Goal: Transaction & Acquisition: Purchase product/service

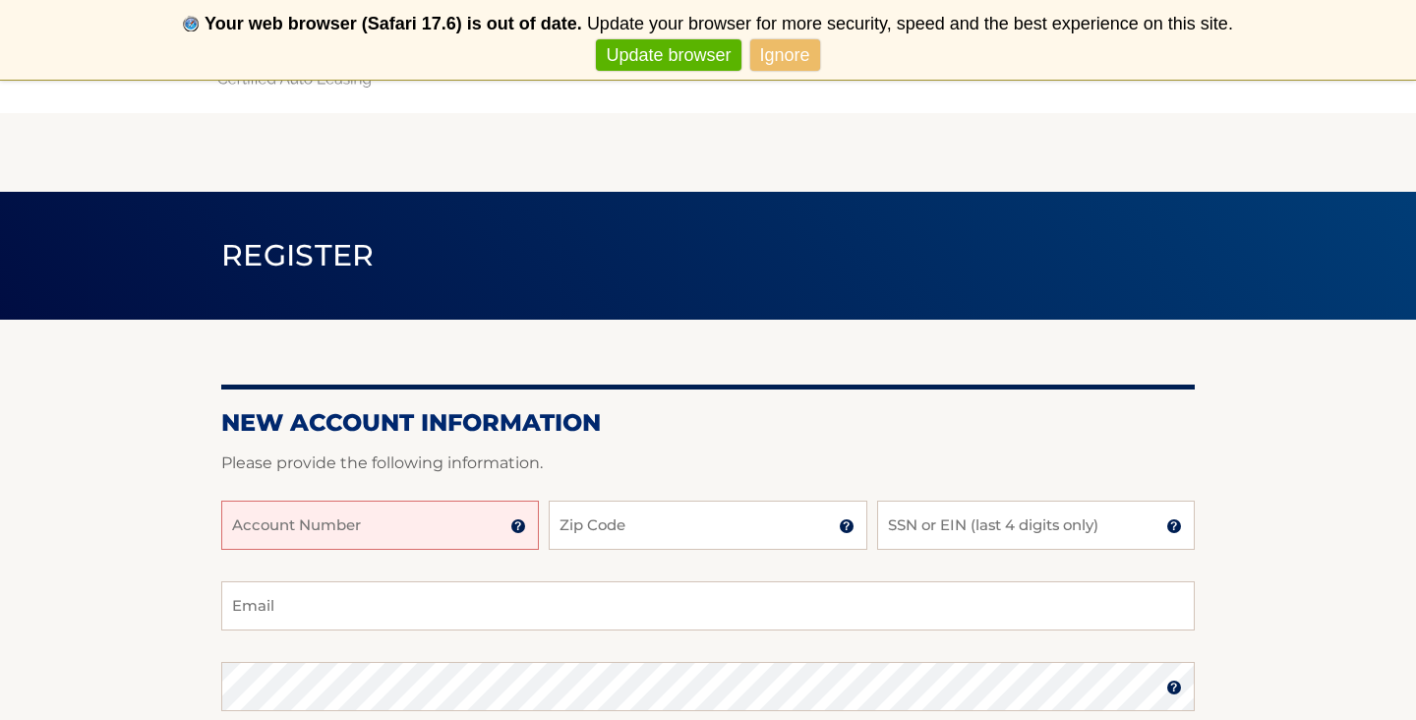
click at [428, 535] on input "Account Number" at bounding box center [380, 524] width 318 height 49
type input "44455996858"
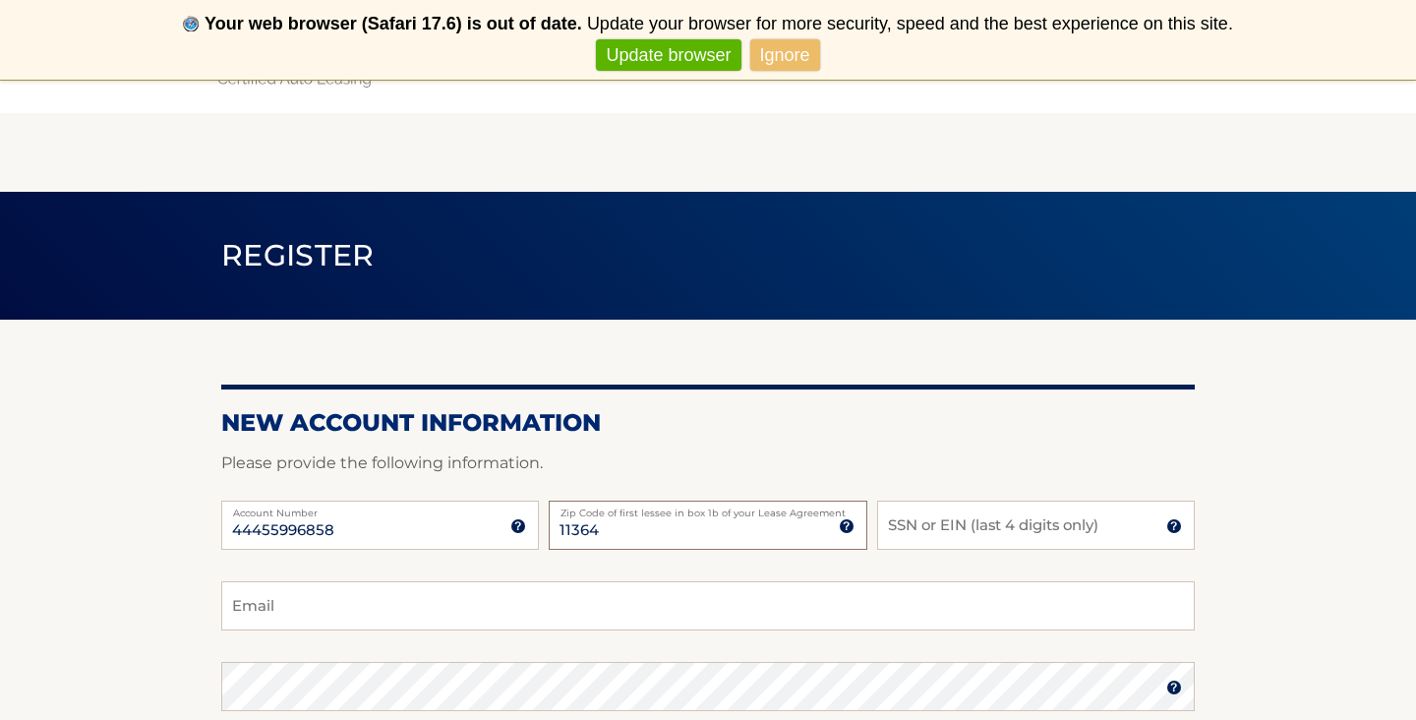
type input "11364"
click at [962, 538] on input "SSN or EIN (last 4 digits only)" at bounding box center [1036, 524] width 318 height 49
type input "9602"
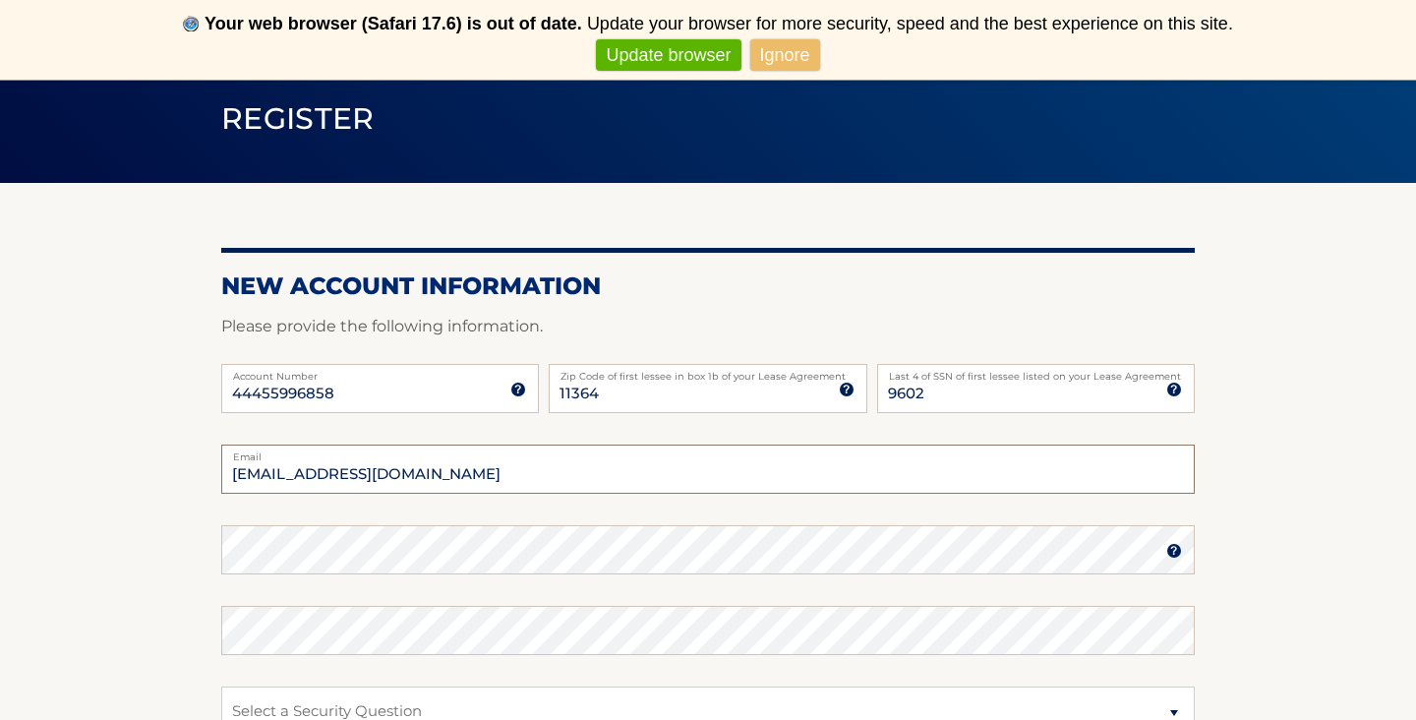
scroll to position [143, 0]
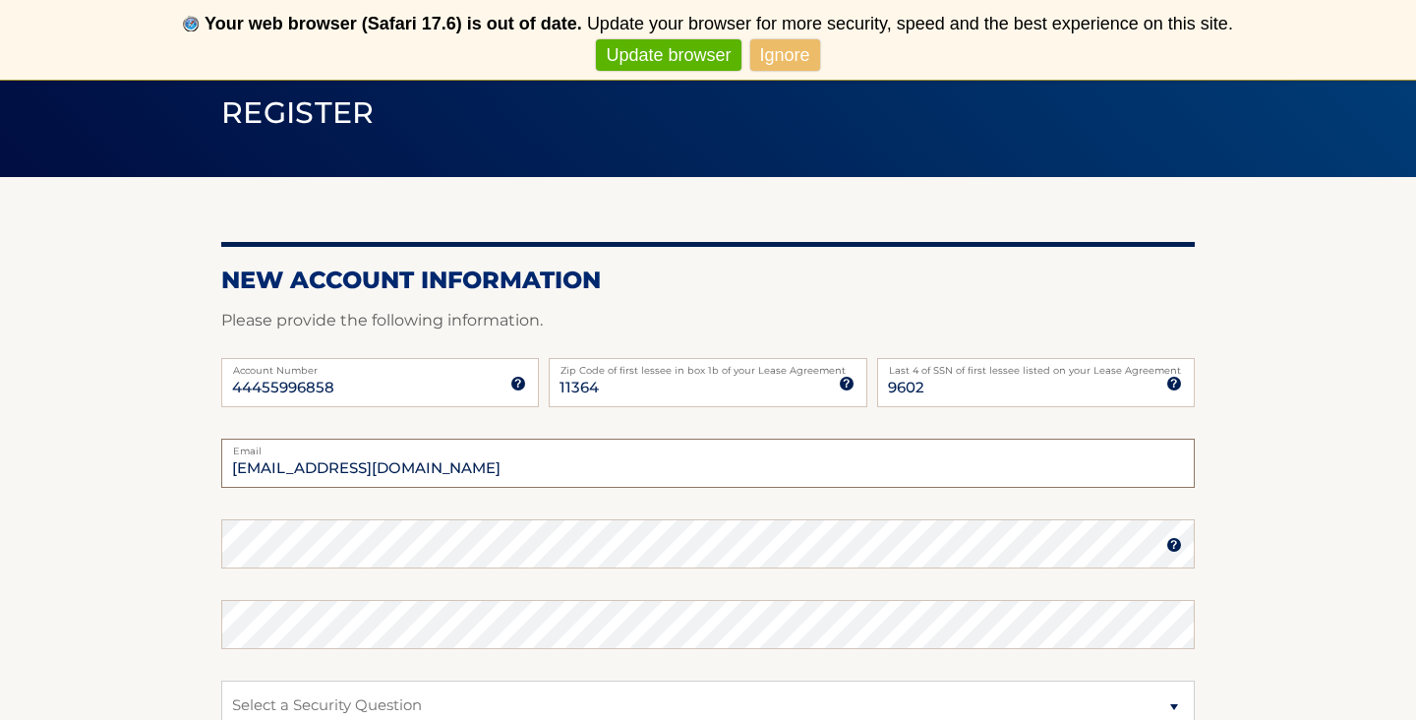
type input "criese5411@aol.com"
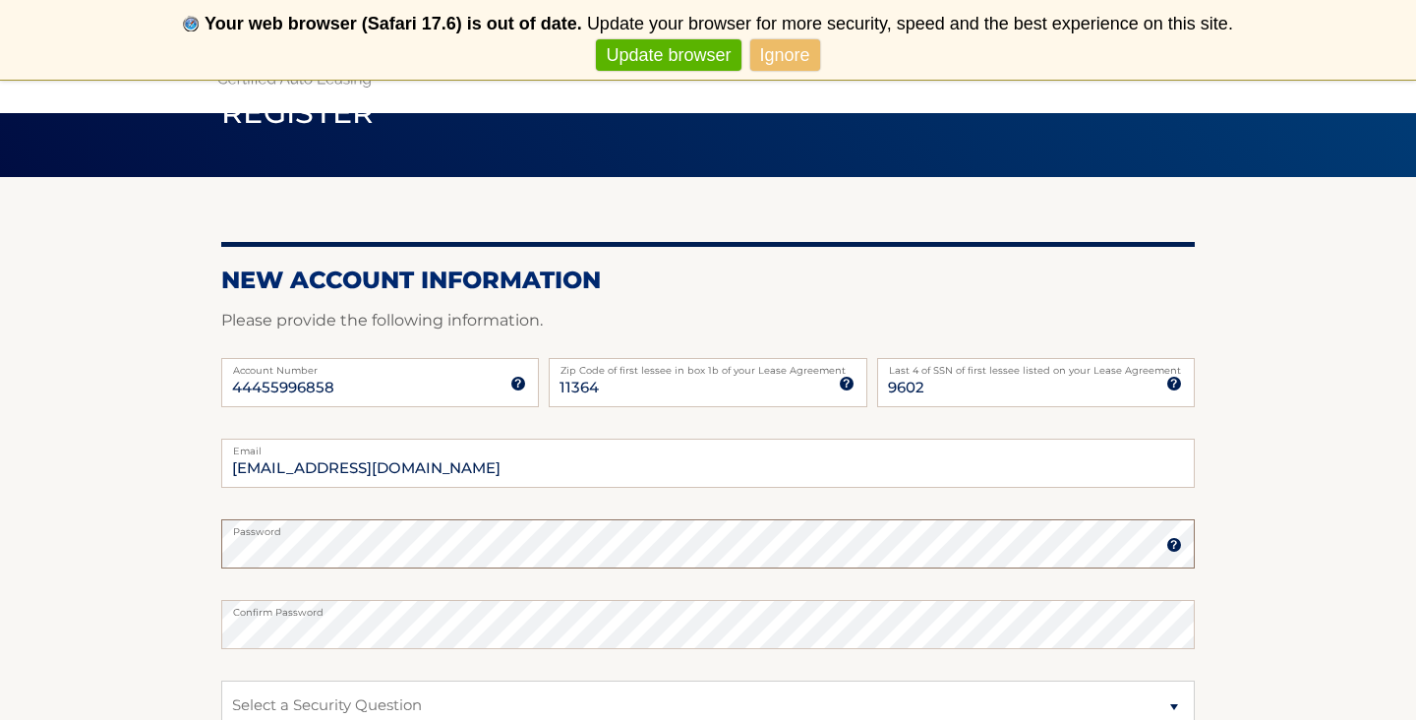
scroll to position [0, 0]
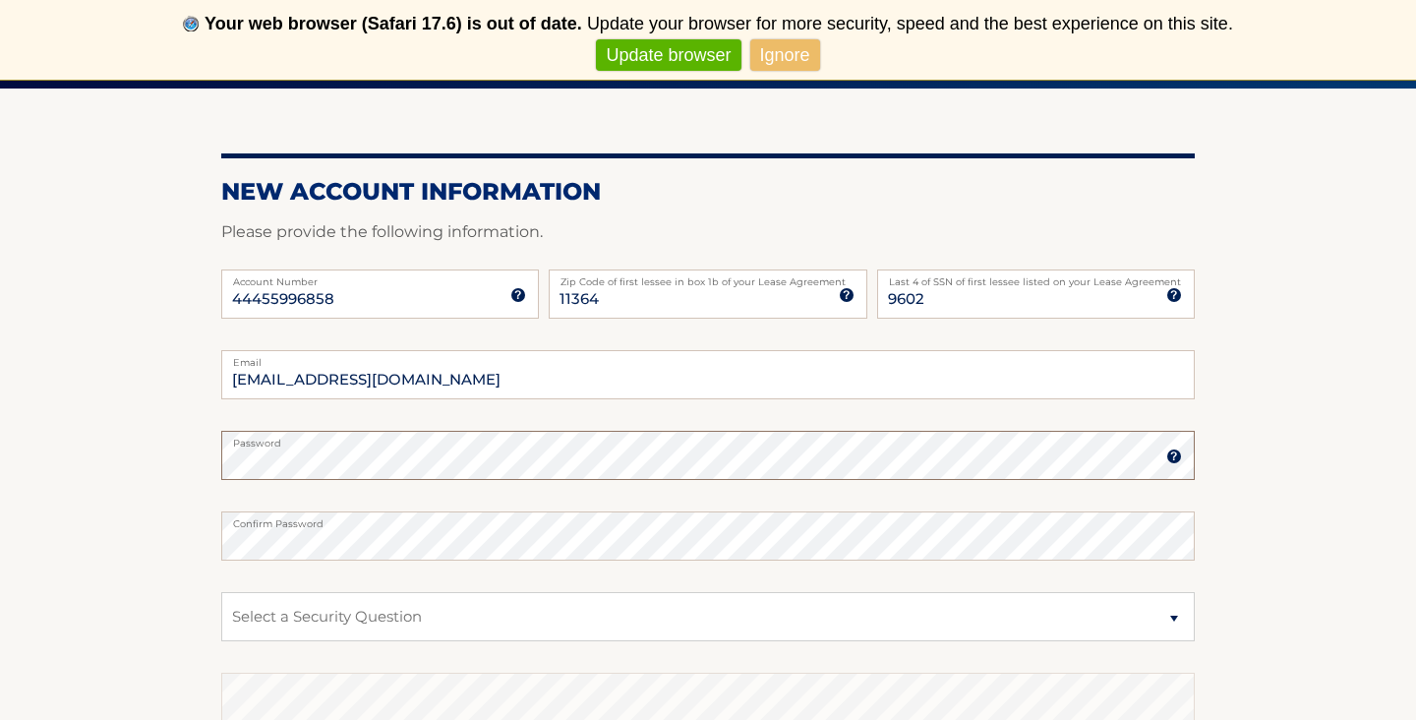
scroll to position [236, 0]
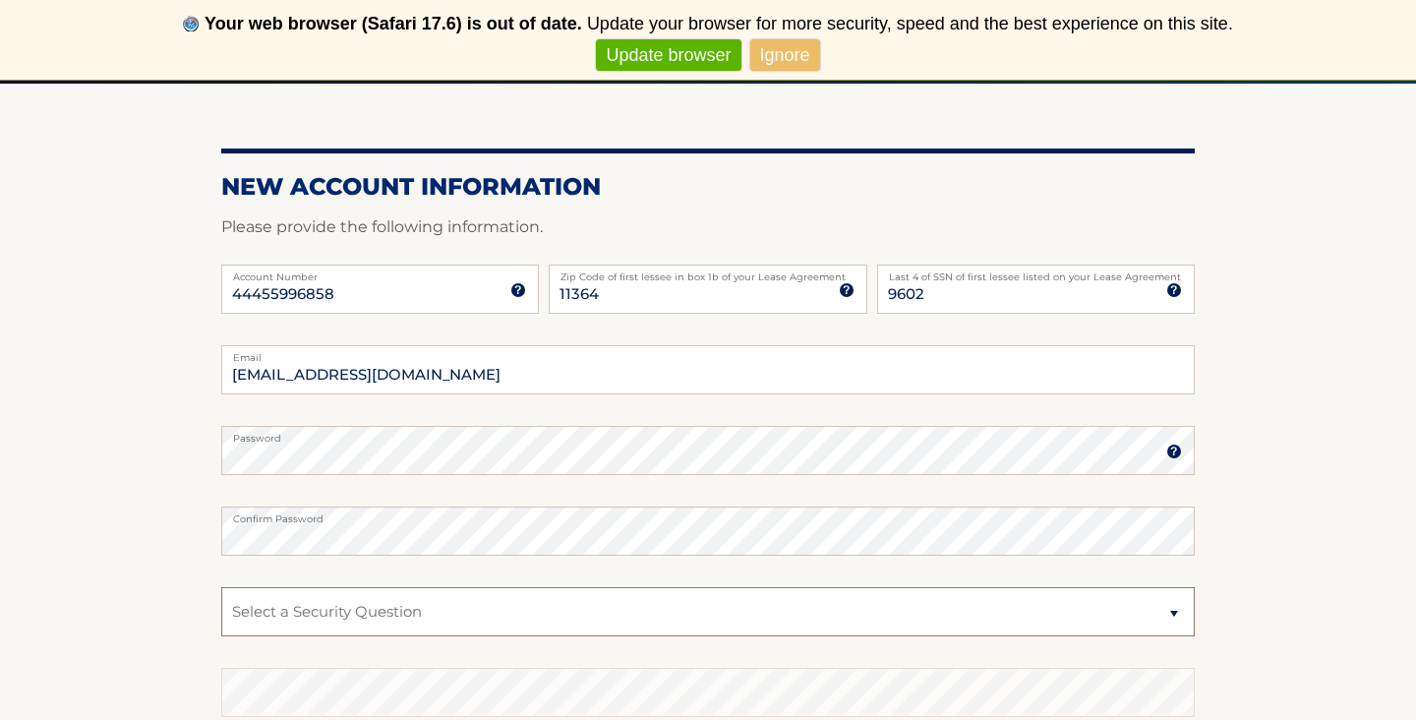
select select "5"
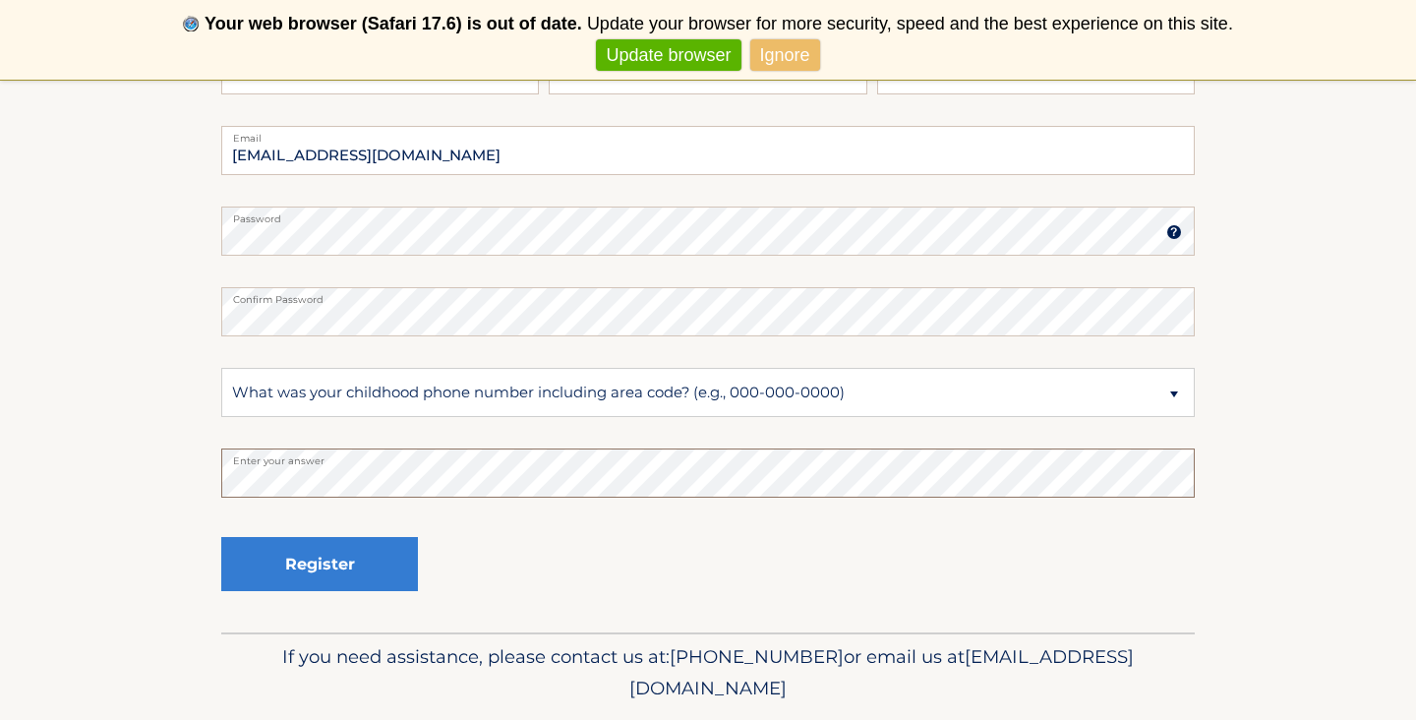
scroll to position [456, 0]
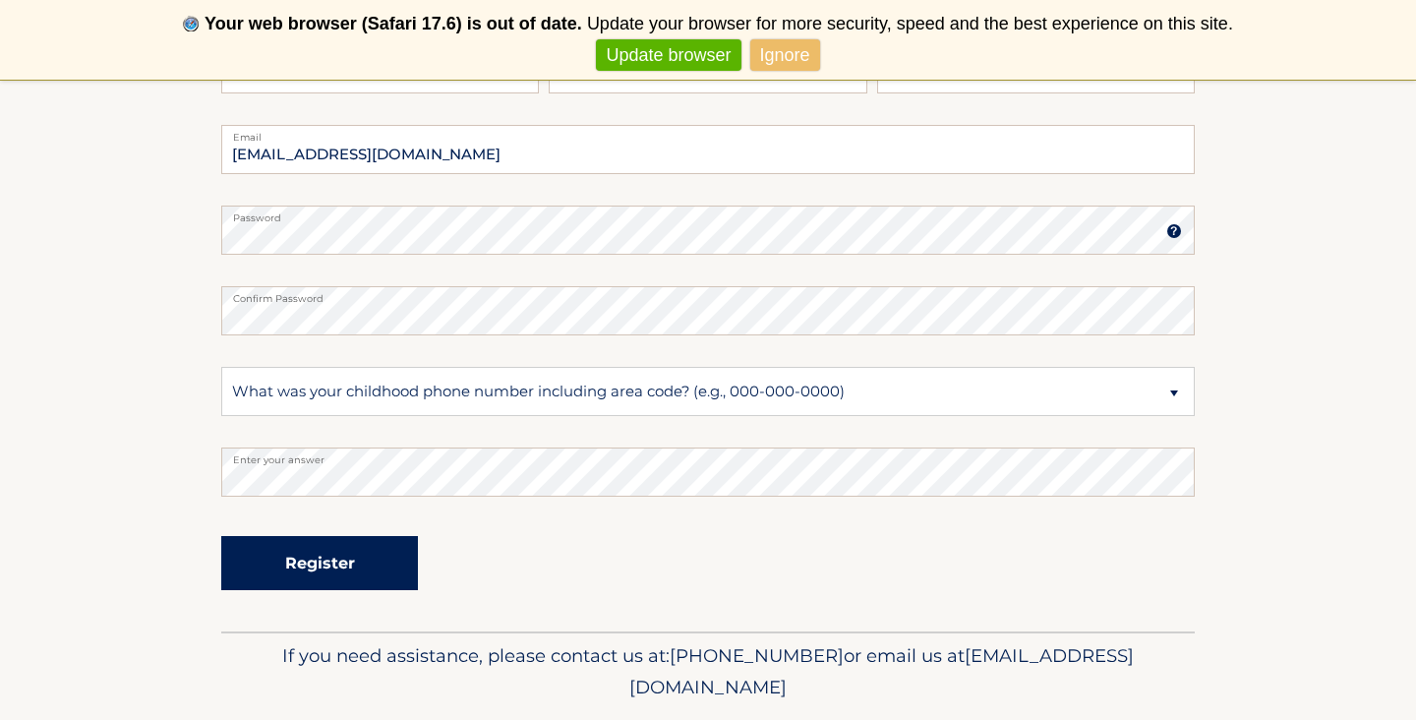
click at [313, 568] on button "Register" at bounding box center [319, 563] width 197 height 54
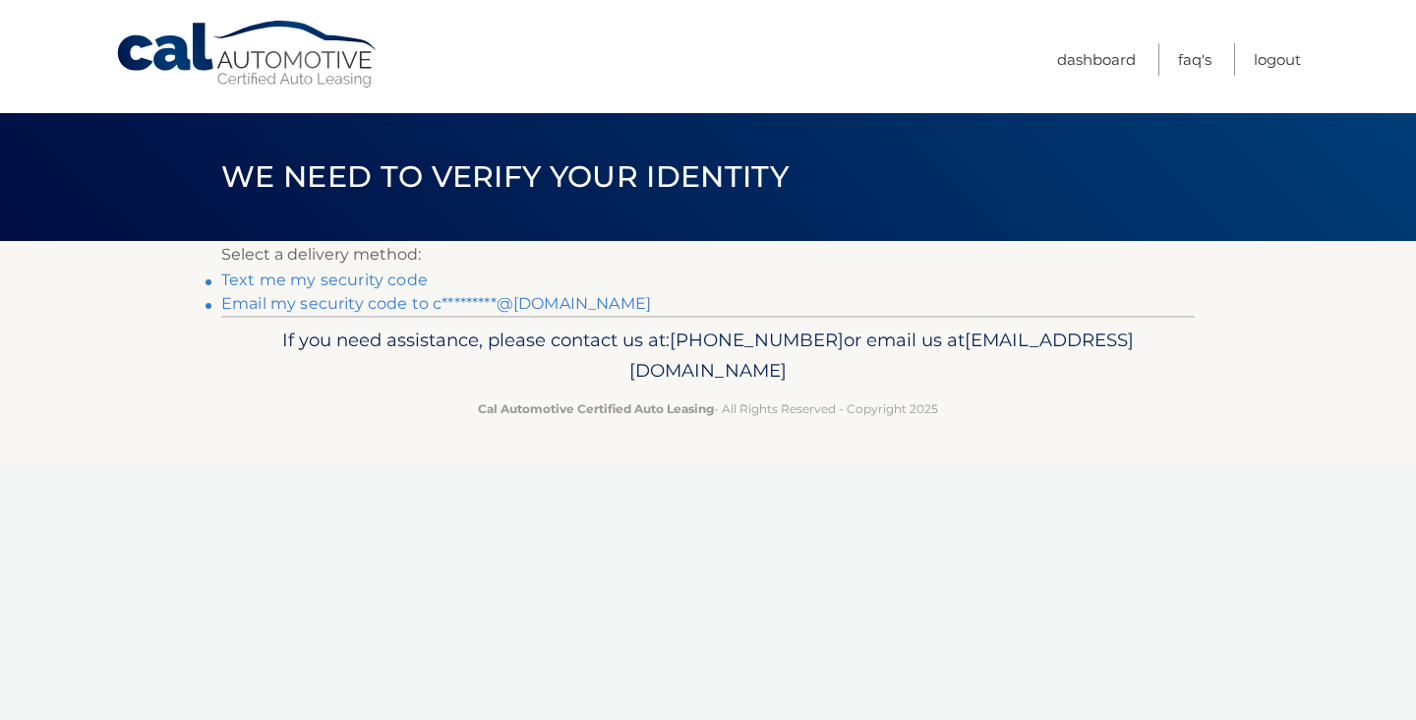
click at [397, 276] on link "Text me my security code" at bounding box center [324, 279] width 206 height 19
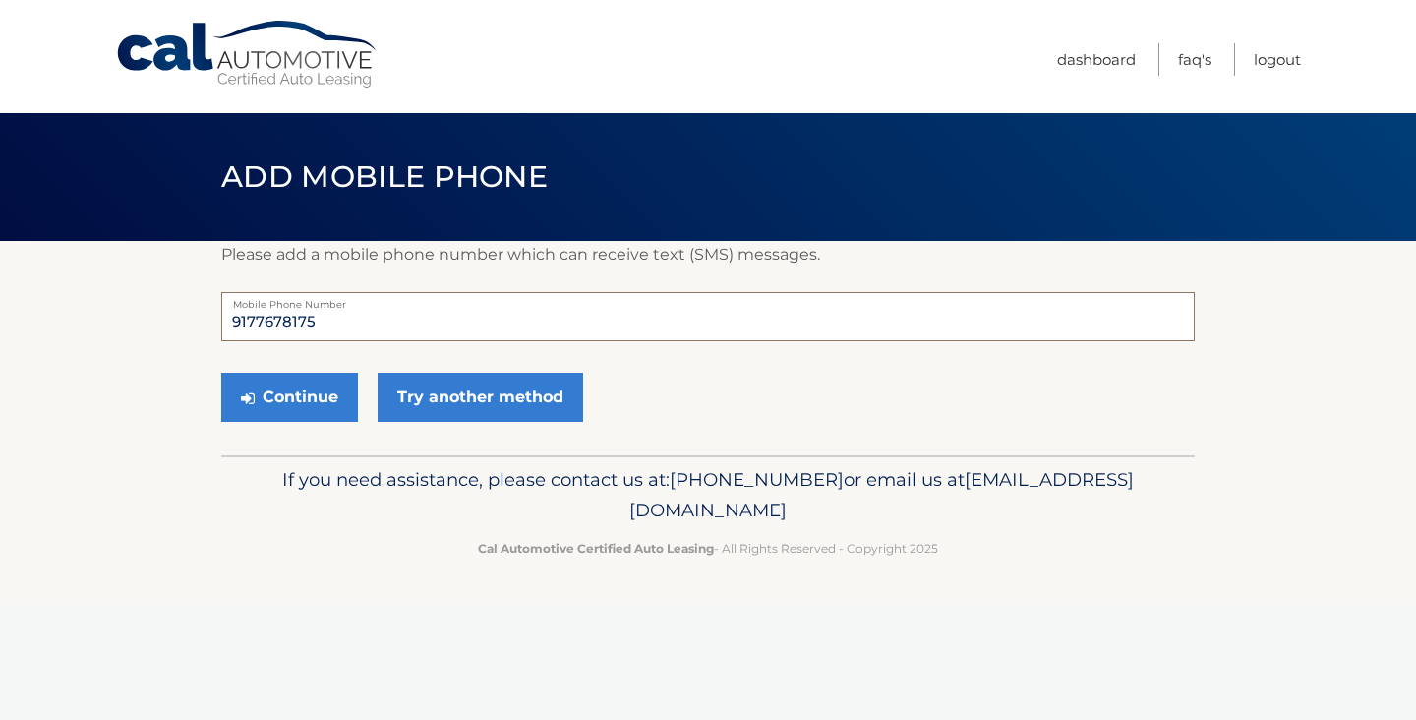
click at [386, 336] on input "9177678175" at bounding box center [707, 316] width 973 height 49
click at [337, 397] on button "Continue" at bounding box center [289, 397] width 137 height 49
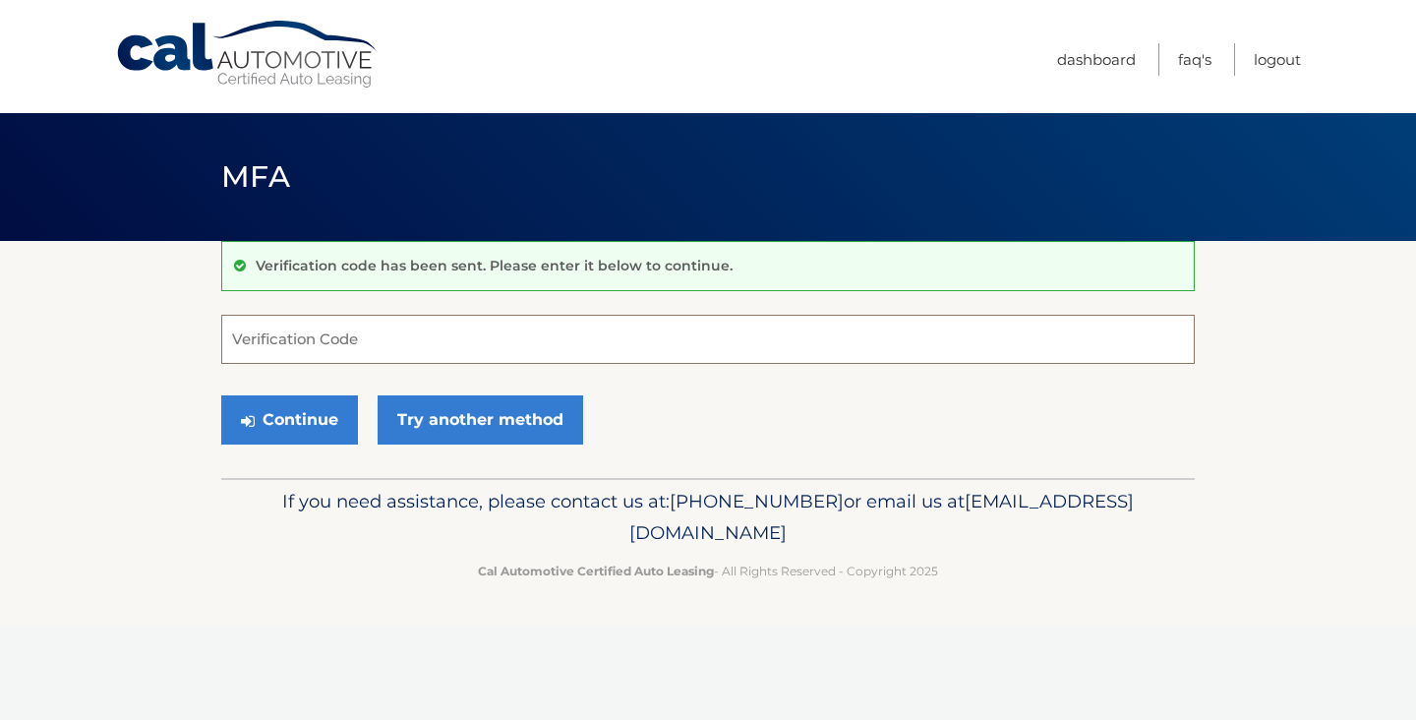
click at [346, 332] on input "Verification Code" at bounding box center [707, 339] width 973 height 49
type input "379344"
click at [299, 406] on button "Continue" at bounding box center [289, 419] width 137 height 49
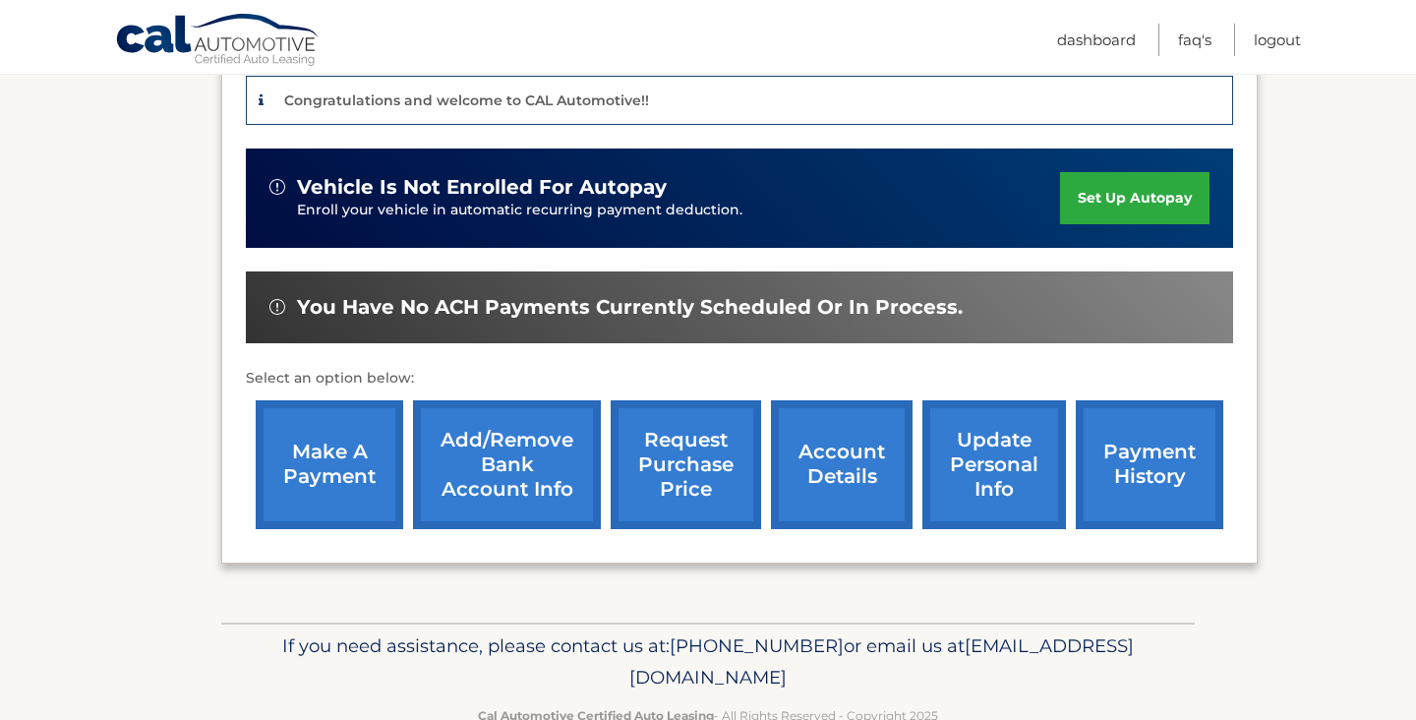
scroll to position [493, 0]
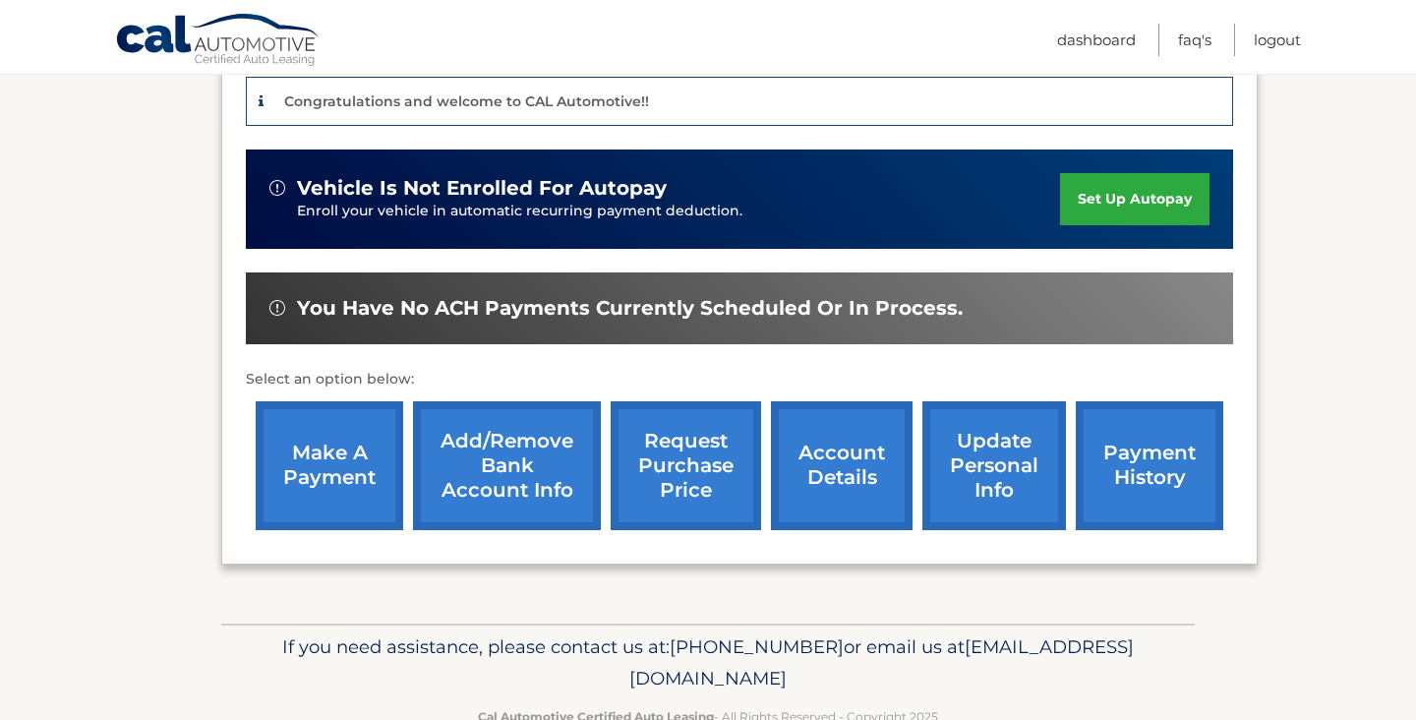
click at [289, 469] on link "make a payment" at bounding box center [329, 465] width 147 height 129
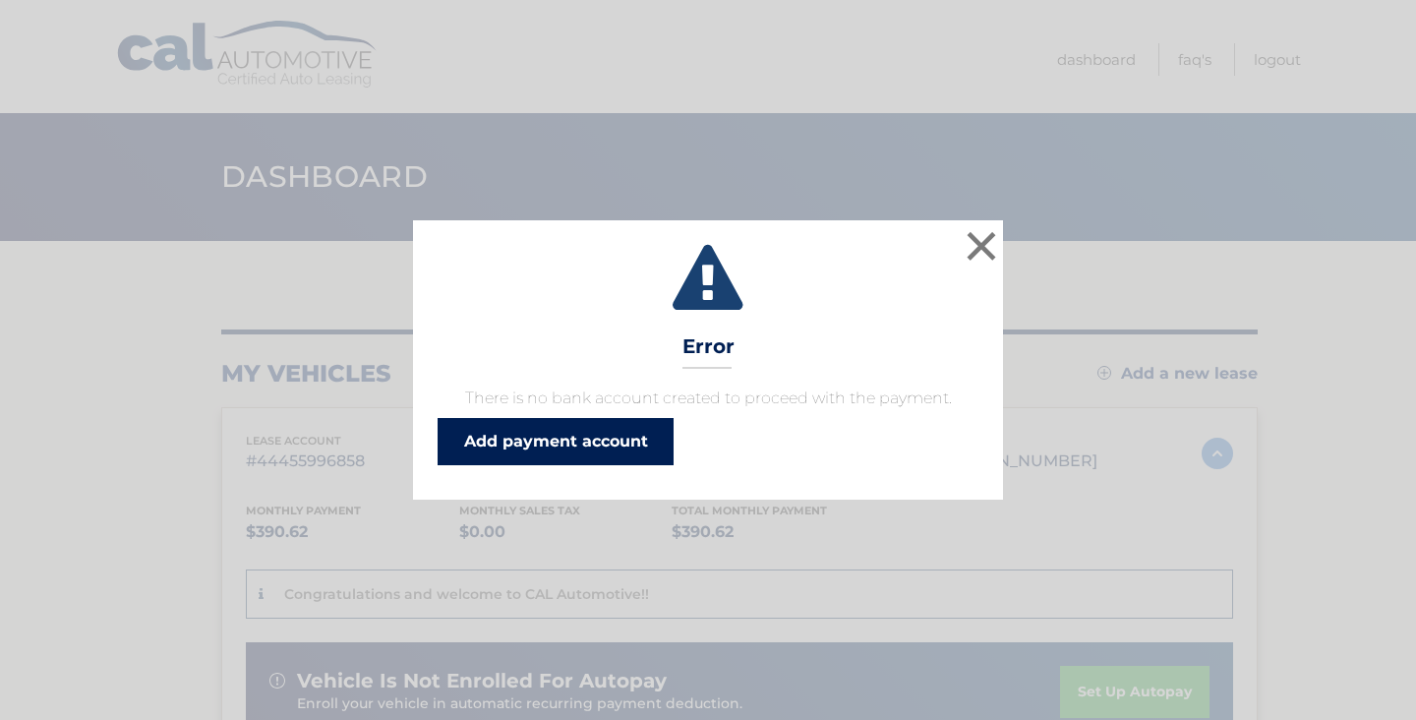
click at [489, 450] on link "Add payment account" at bounding box center [556, 441] width 236 height 47
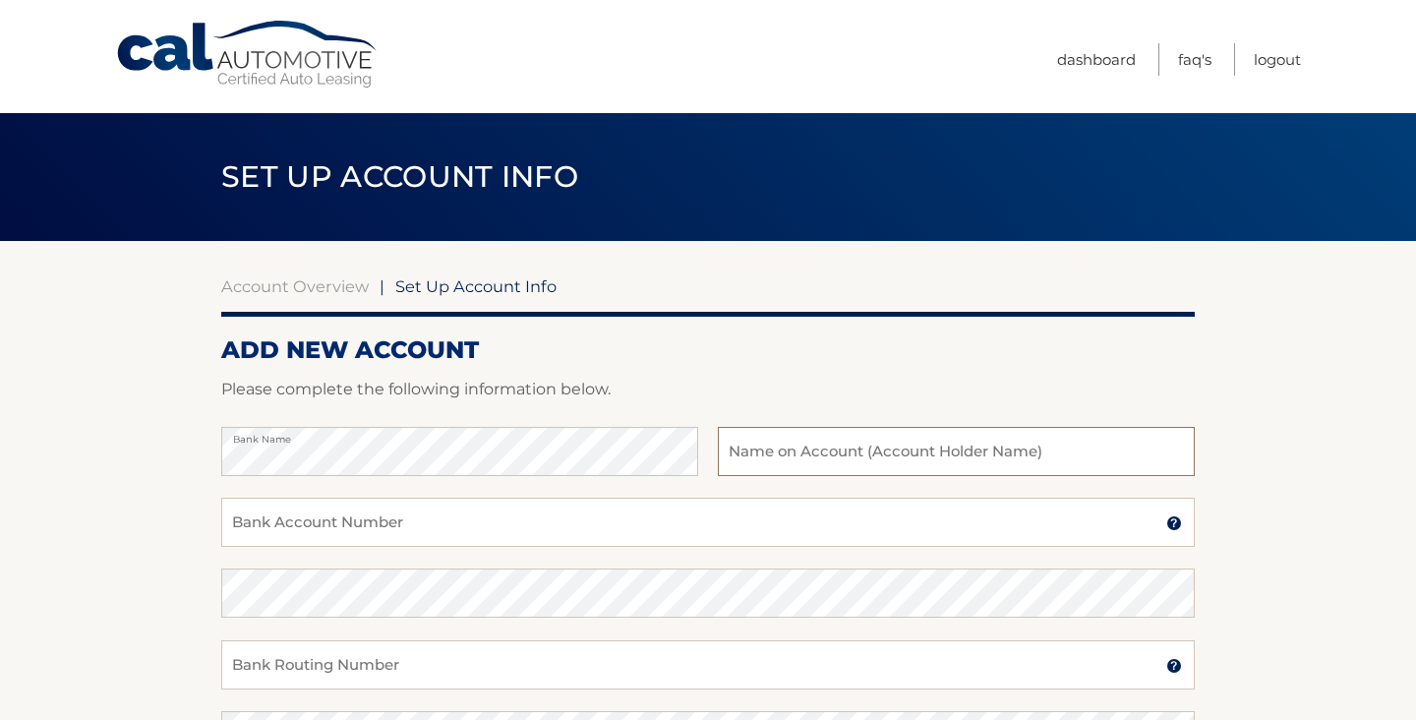
click at [821, 458] on input "text" at bounding box center [956, 451] width 477 height 49
type input "[PERSON_NAME]"
click at [830, 461] on input "[PERSON_NAME]" at bounding box center [956, 451] width 477 height 49
click at [752, 531] on input "Bank Account Number" at bounding box center [707, 522] width 973 height 49
type input "44124511"
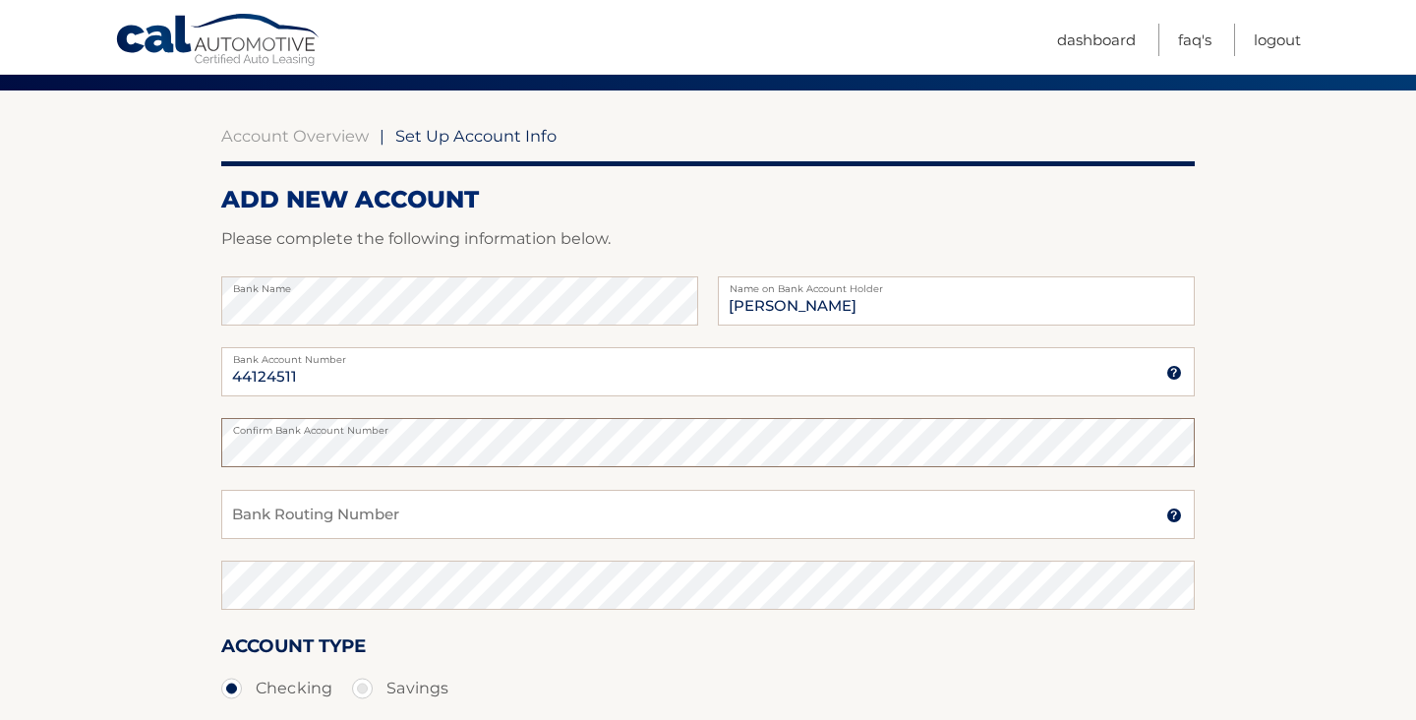
scroll to position [166, 0]
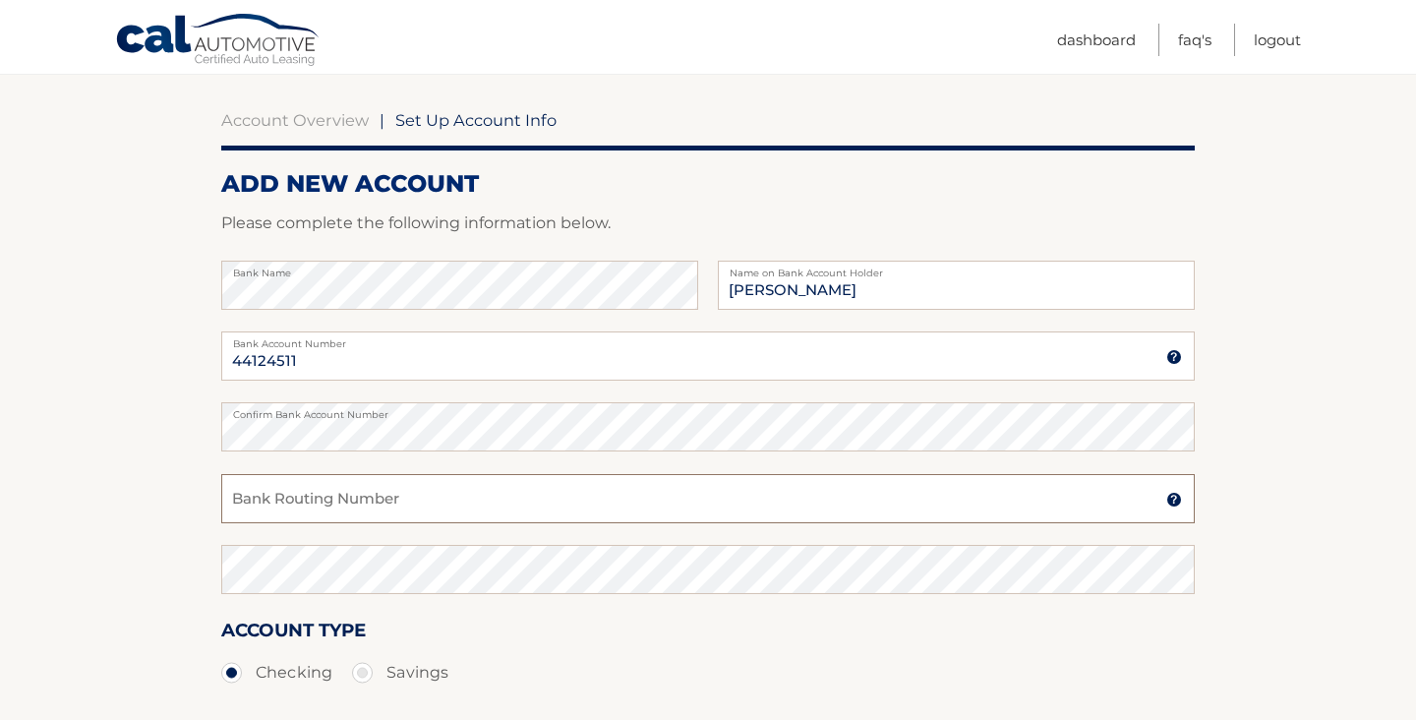
click at [622, 491] on input "Bank Routing Number" at bounding box center [707, 498] width 973 height 49
type input "226071004"
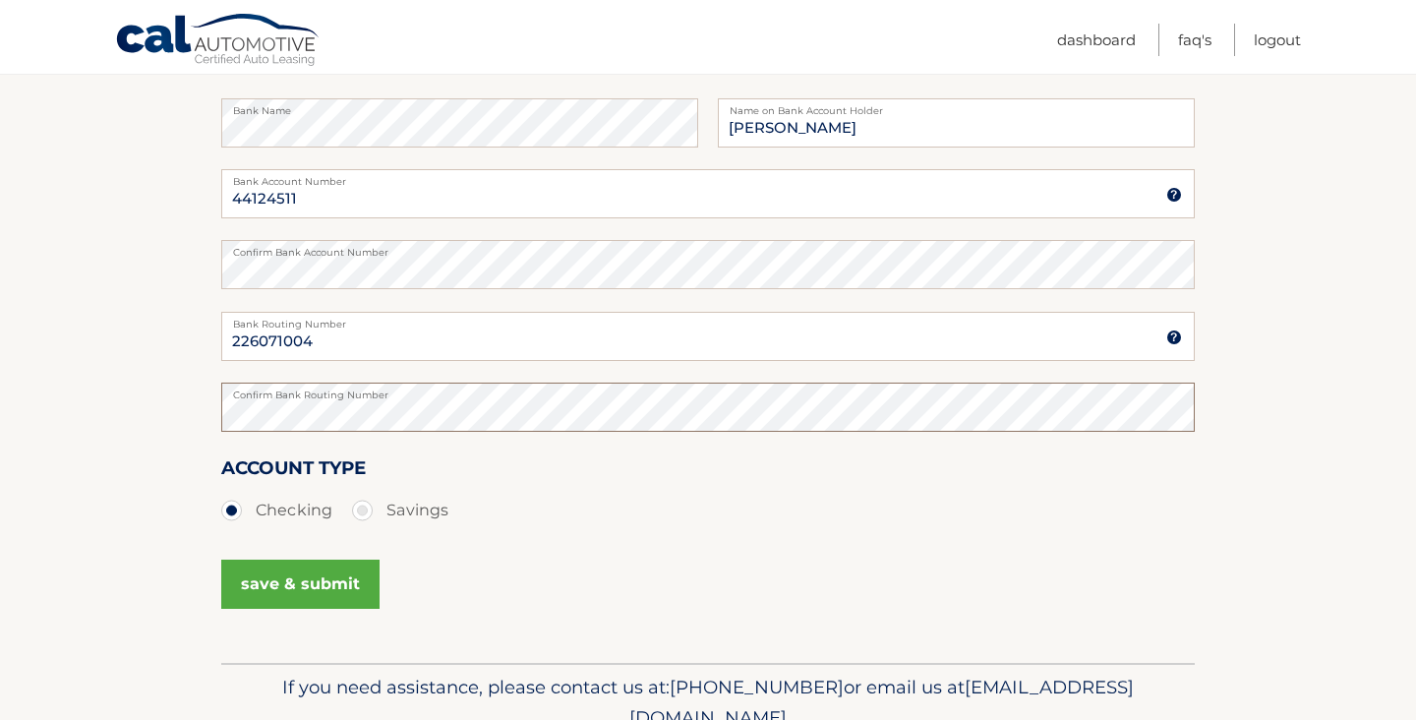
scroll to position [331, 0]
click at [346, 594] on button "save & submit" at bounding box center [300, 581] width 158 height 49
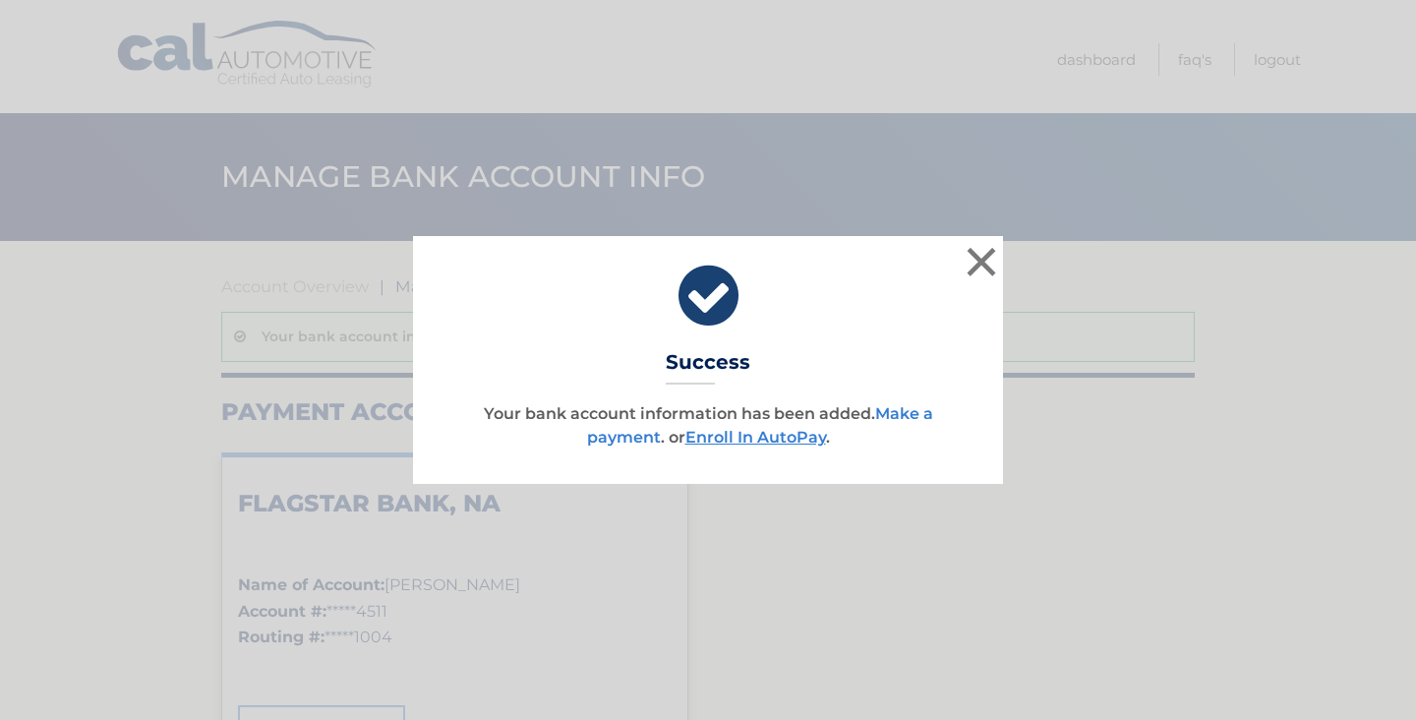
click at [924, 409] on link "Make a payment" at bounding box center [760, 425] width 346 height 42
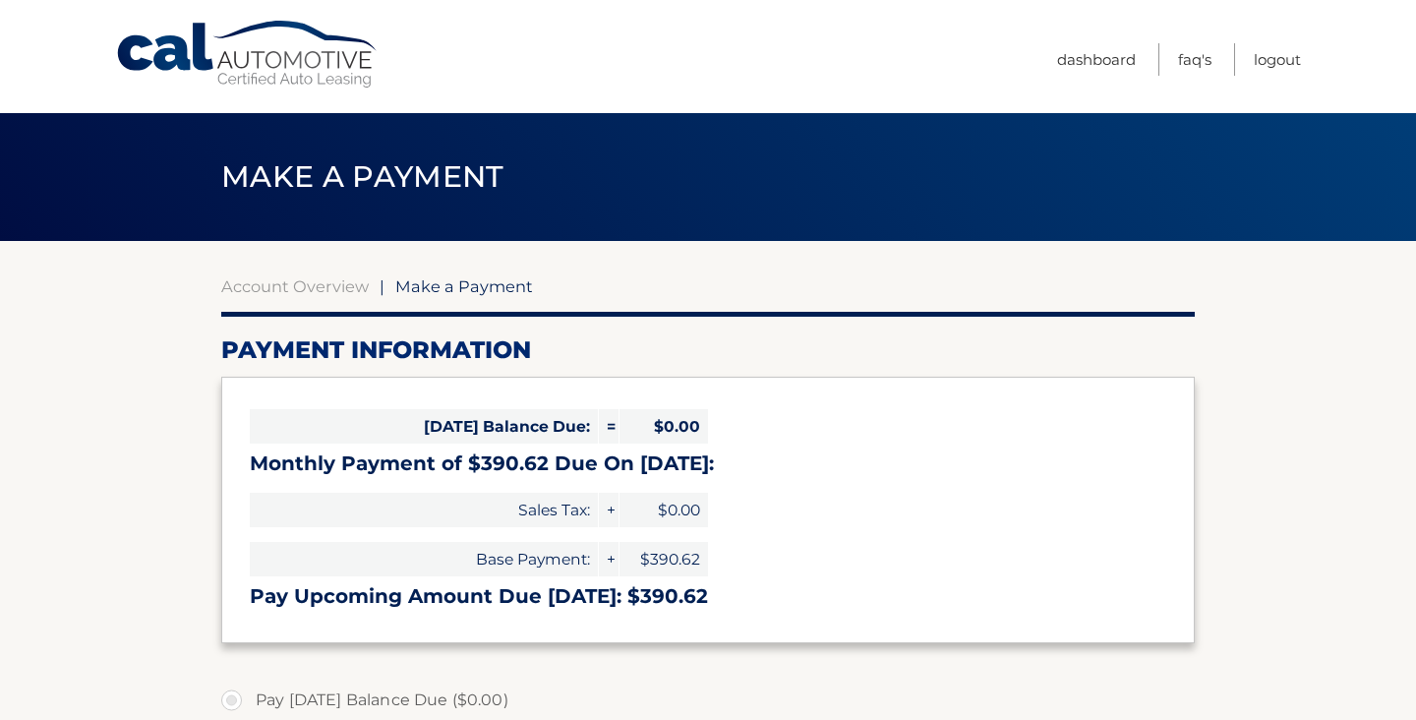
select select "NzUwNGU5NGMtMmI2OS00NDNkLTg1MjktMWM5NTdlYmVhYzgw"
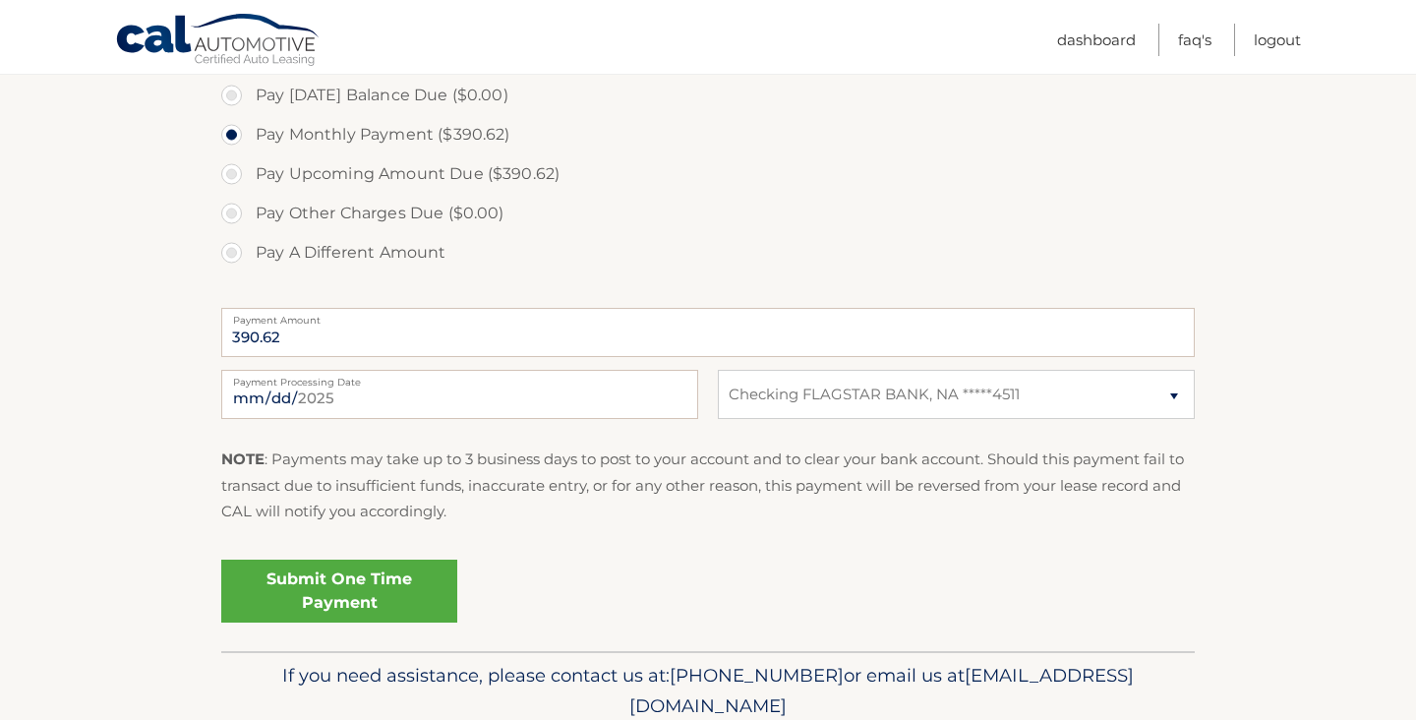
scroll to position [626, 0]
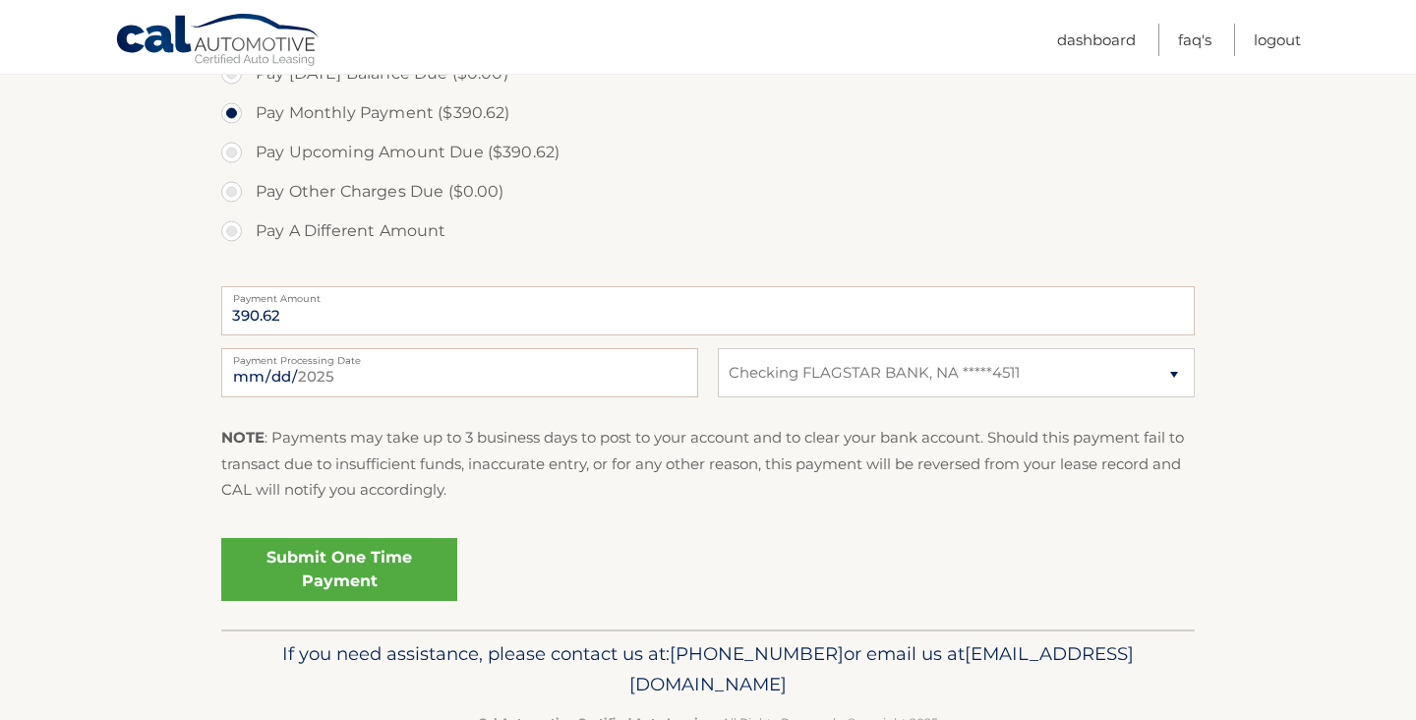
click at [311, 552] on link "Submit One Time Payment" at bounding box center [339, 569] width 236 height 63
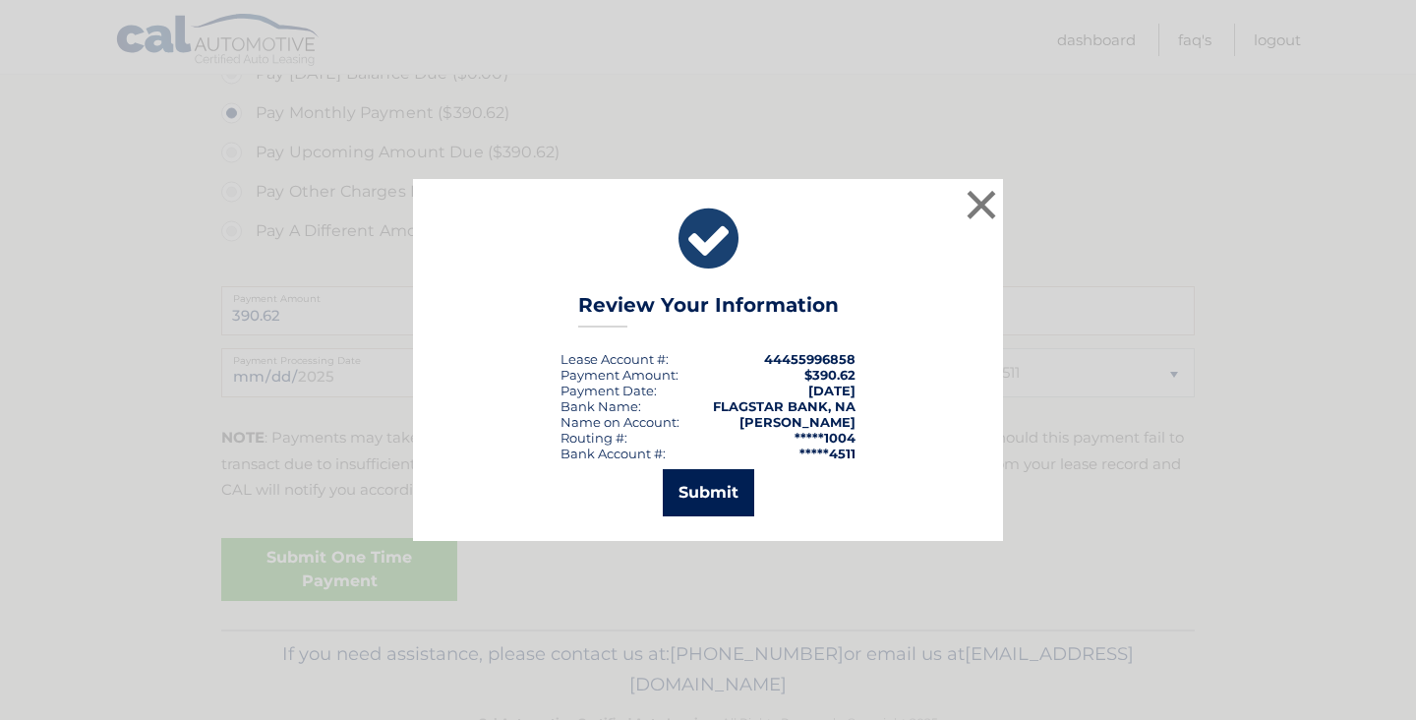
click at [690, 482] on button "Submit" at bounding box center [708, 492] width 91 height 47
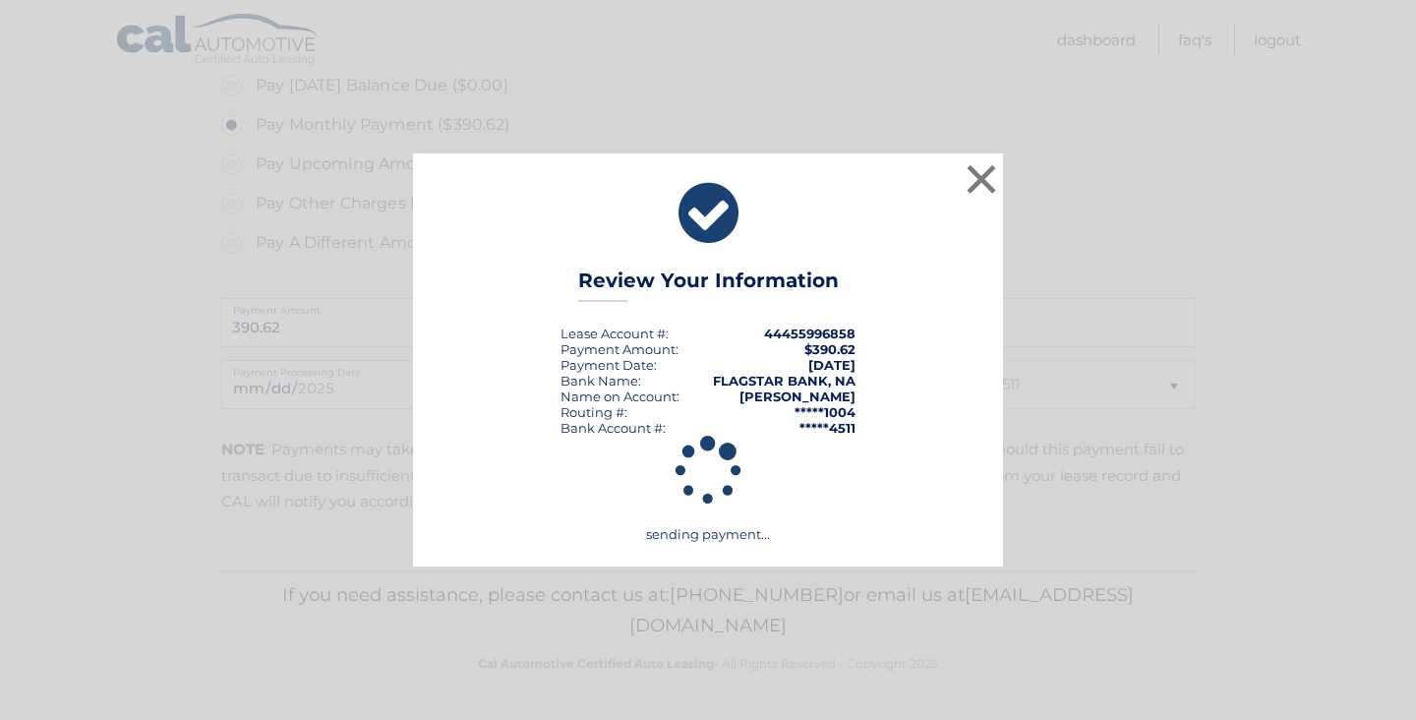
scroll to position [610, 0]
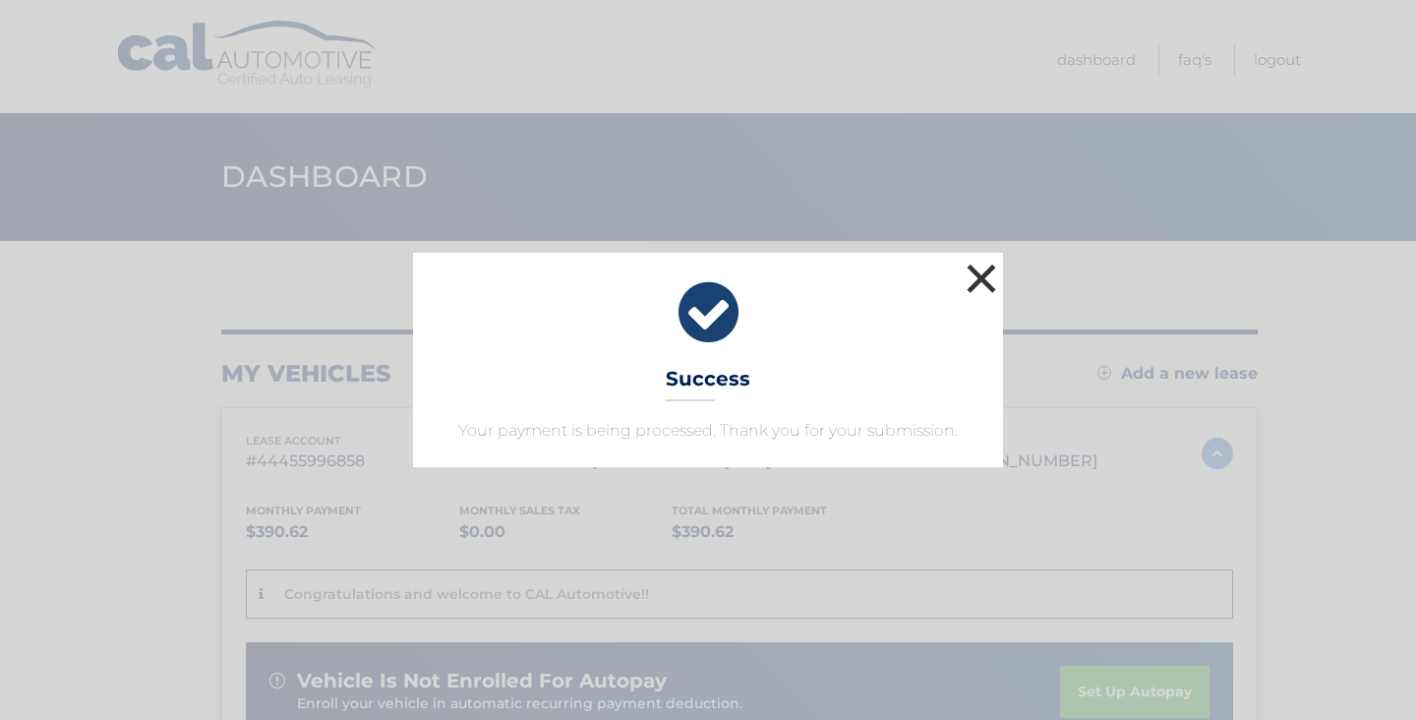
click at [973, 274] on button "×" at bounding box center [981, 278] width 39 height 39
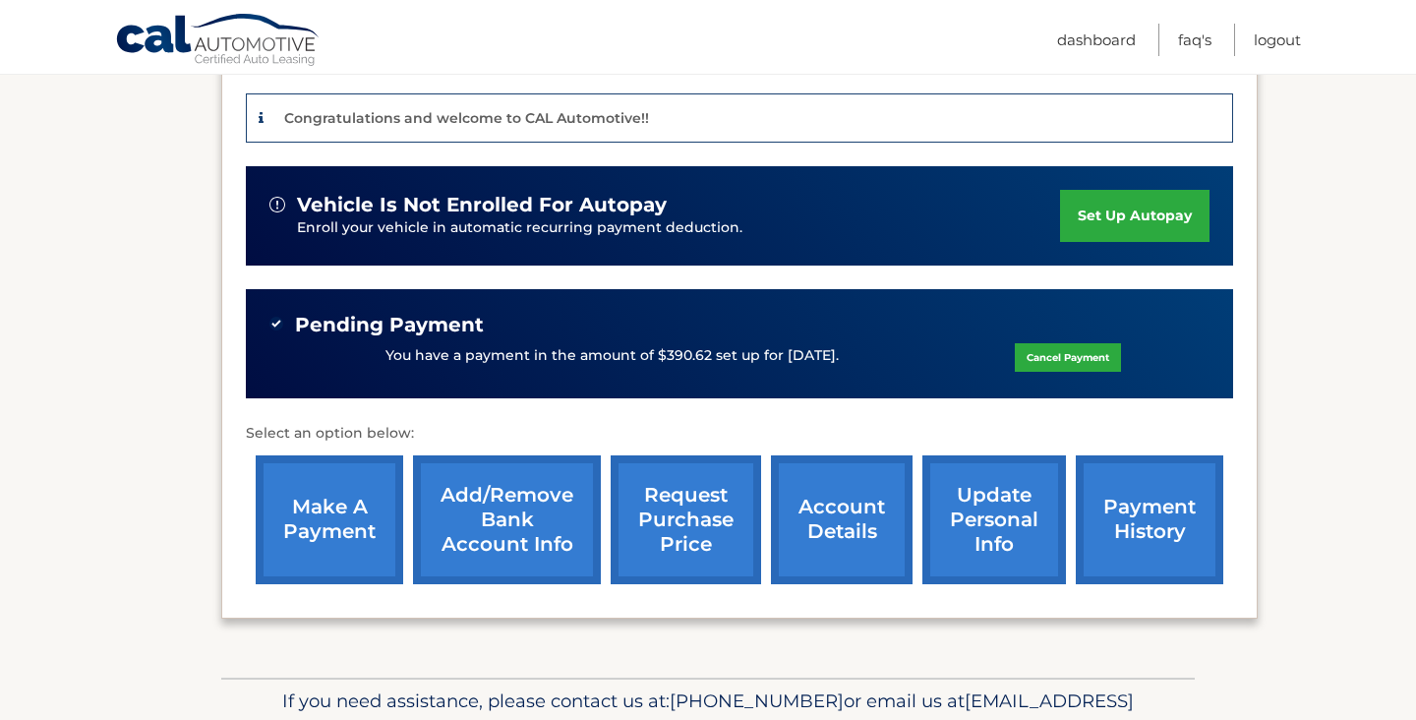
scroll to position [478, 0]
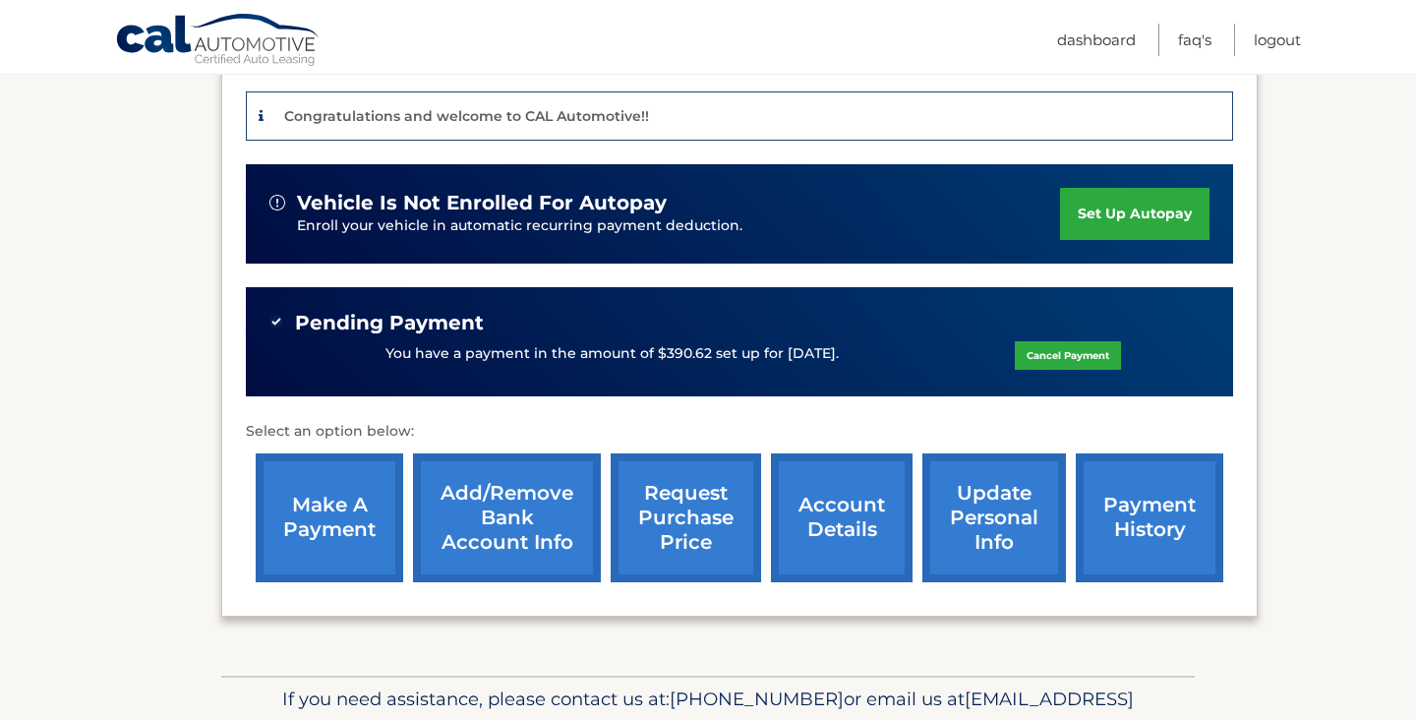
click at [848, 503] on link "account details" at bounding box center [842, 517] width 142 height 129
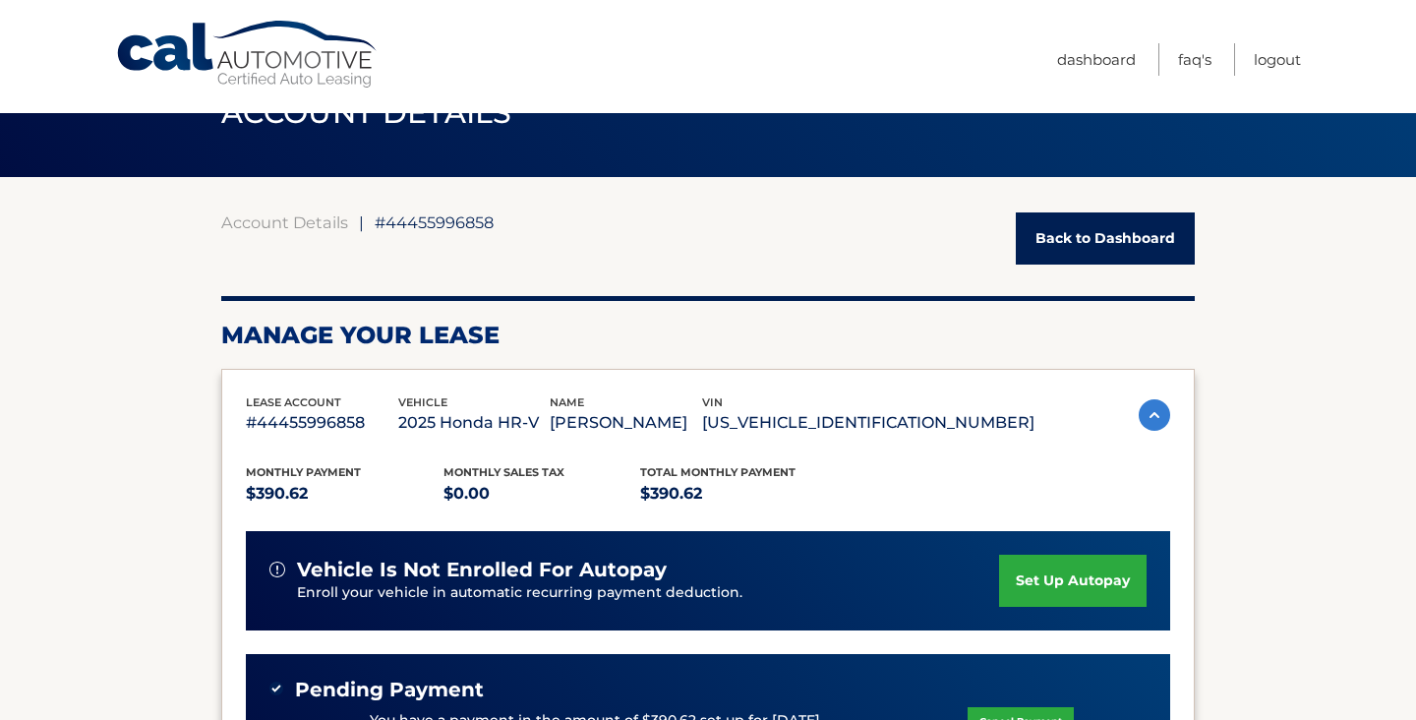
scroll to position [61, 0]
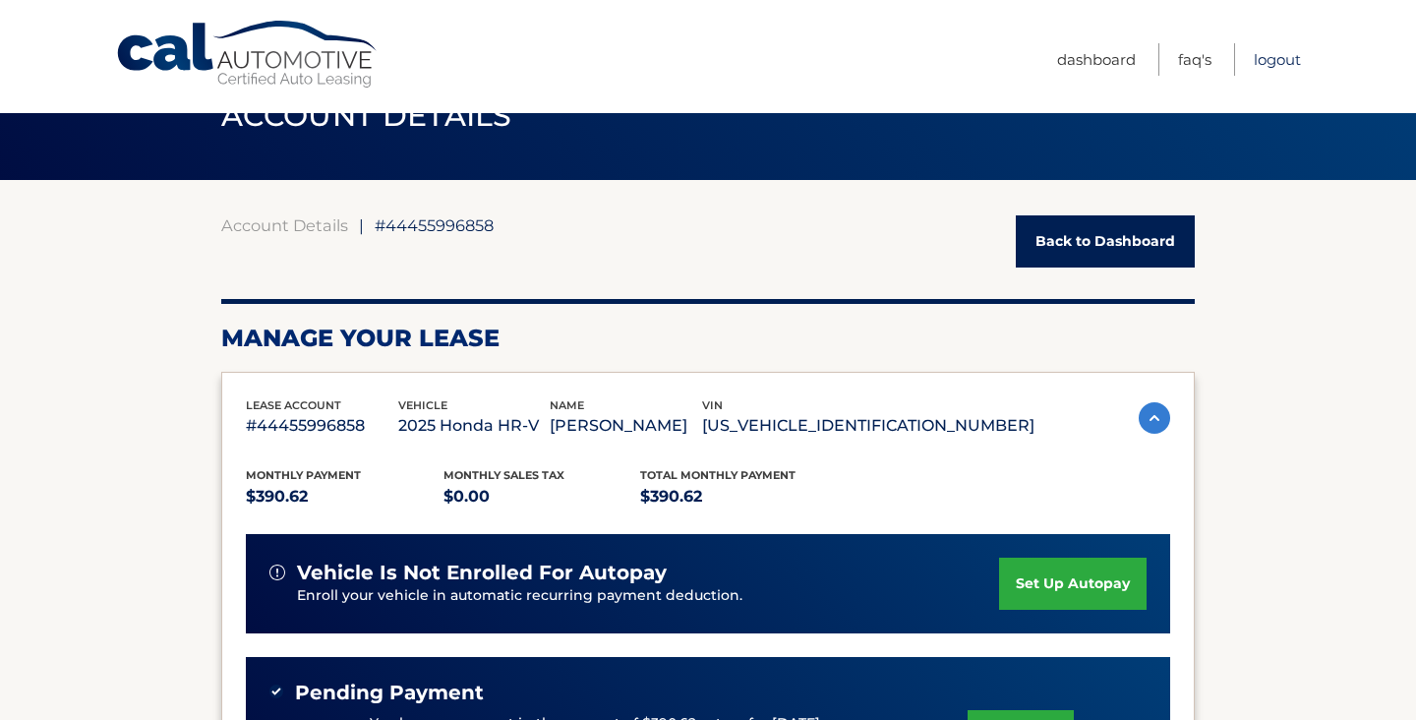
click at [1287, 56] on link "Logout" at bounding box center [1277, 59] width 47 height 32
